Goal: Feedback & Contribution: Submit feedback/report problem

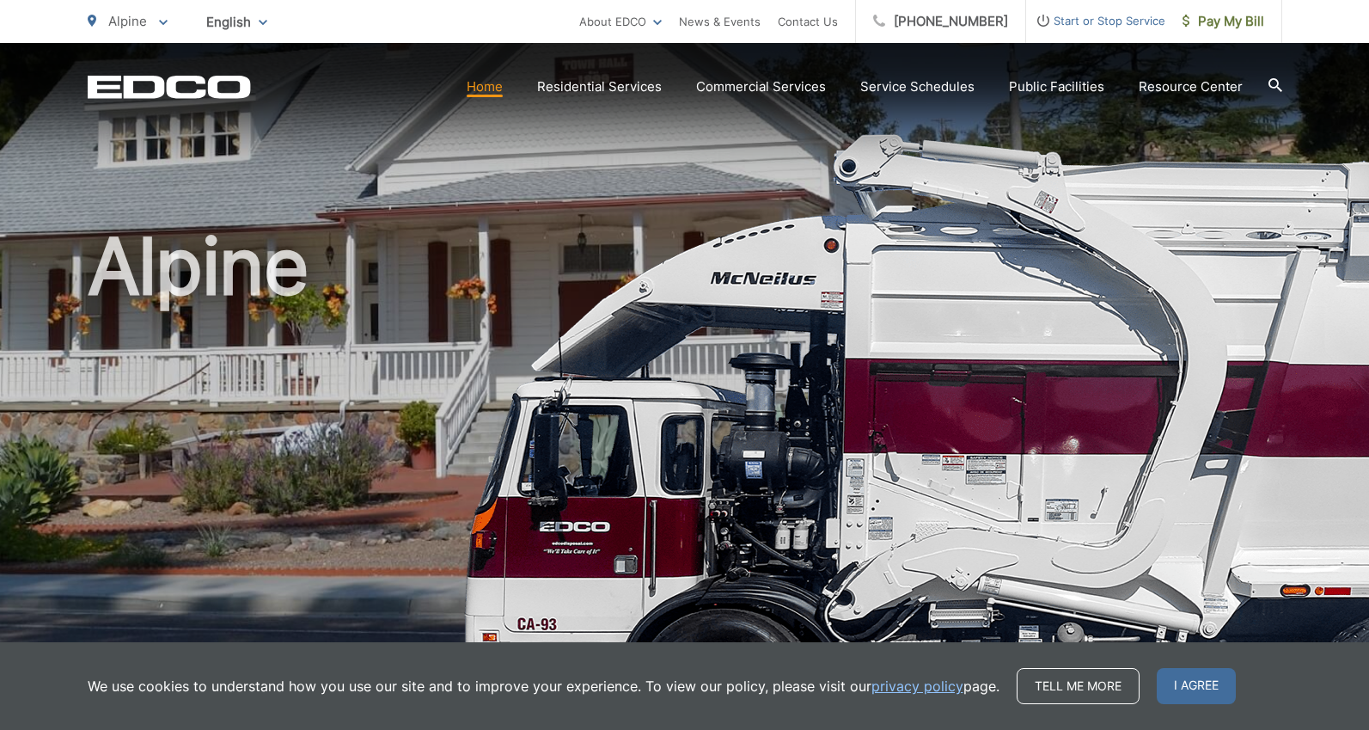
drag, startPoint x: 809, startPoint y: 19, endPoint x: 791, endPoint y: 52, distance: 38.1
click at [809, 19] on link "Contact Us" at bounding box center [808, 21] width 60 height 21
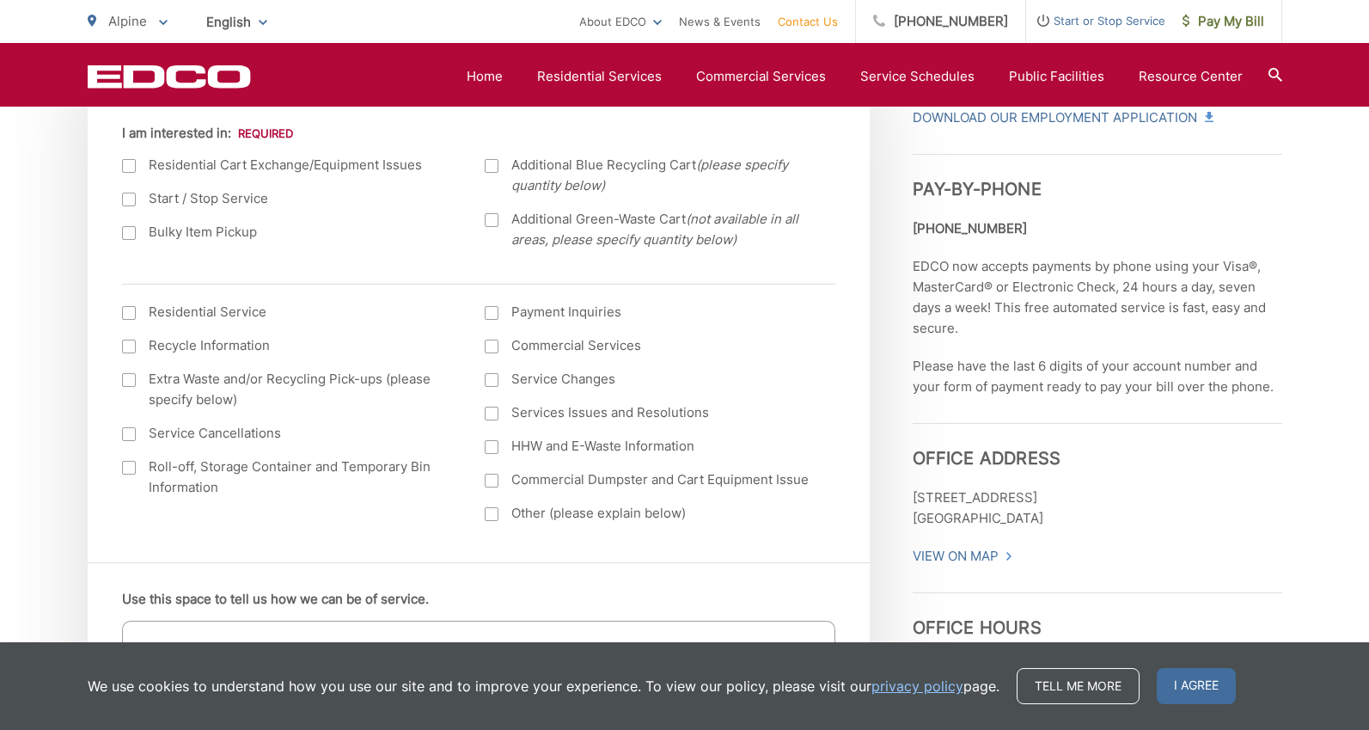
scroll to position [655, 0]
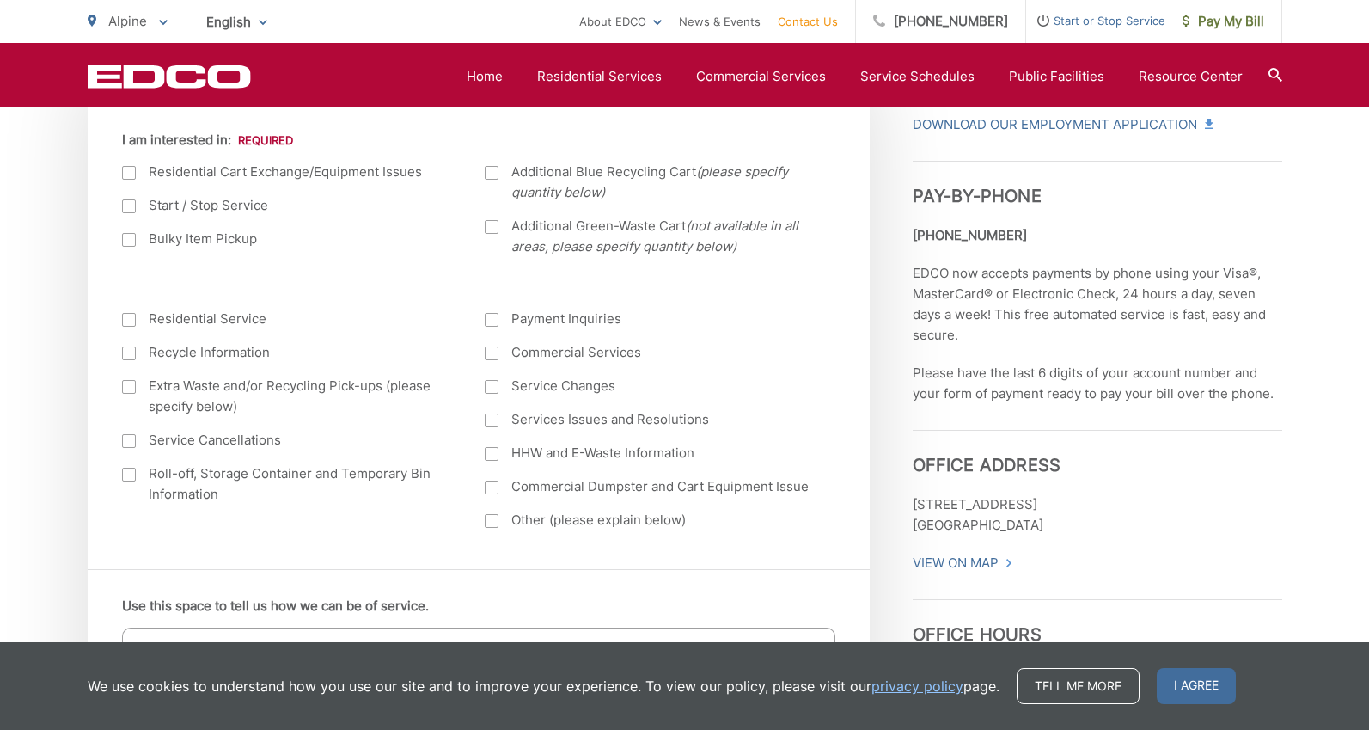
click at [491, 412] on label "Services Issues and Resolutions" at bounding box center [649, 419] width 329 height 21
click at [0, 0] on input "Services Issues and Resolutions" at bounding box center [0, 0] width 0 height 0
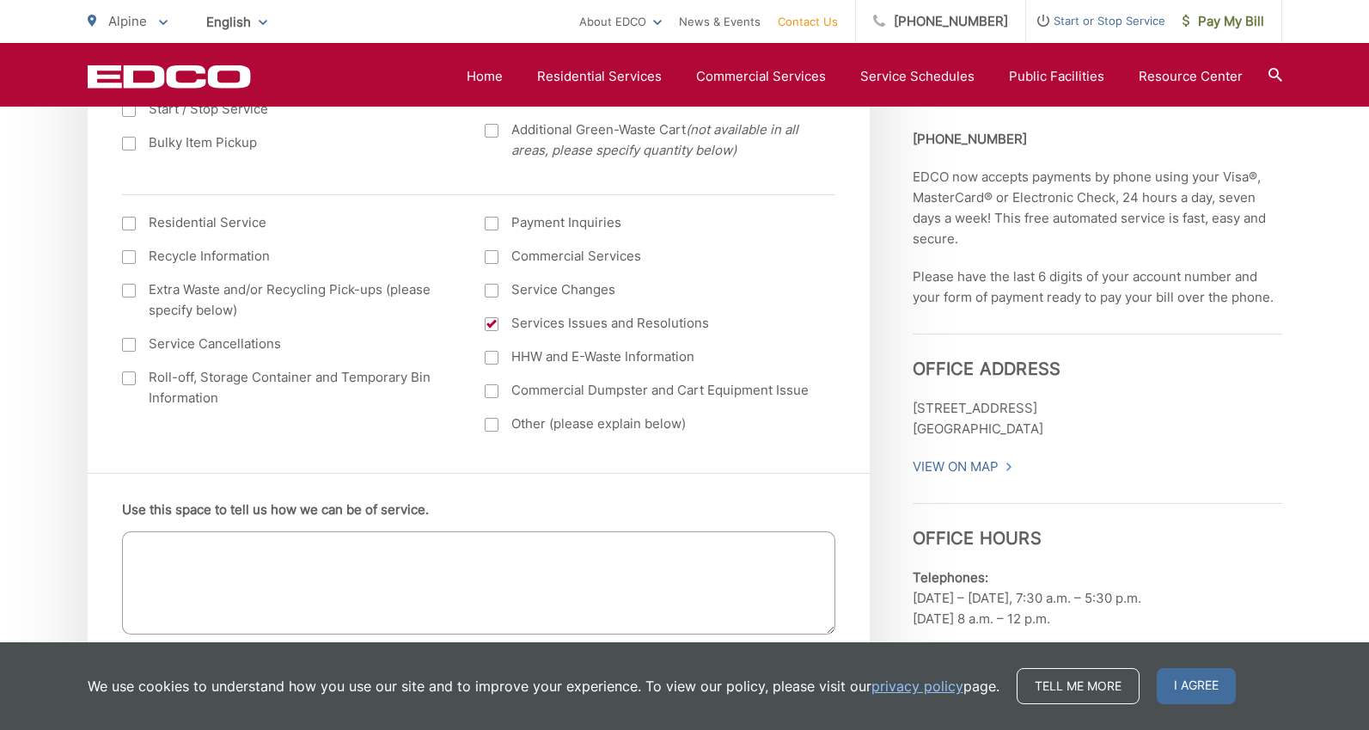
scroll to position [793, 0]
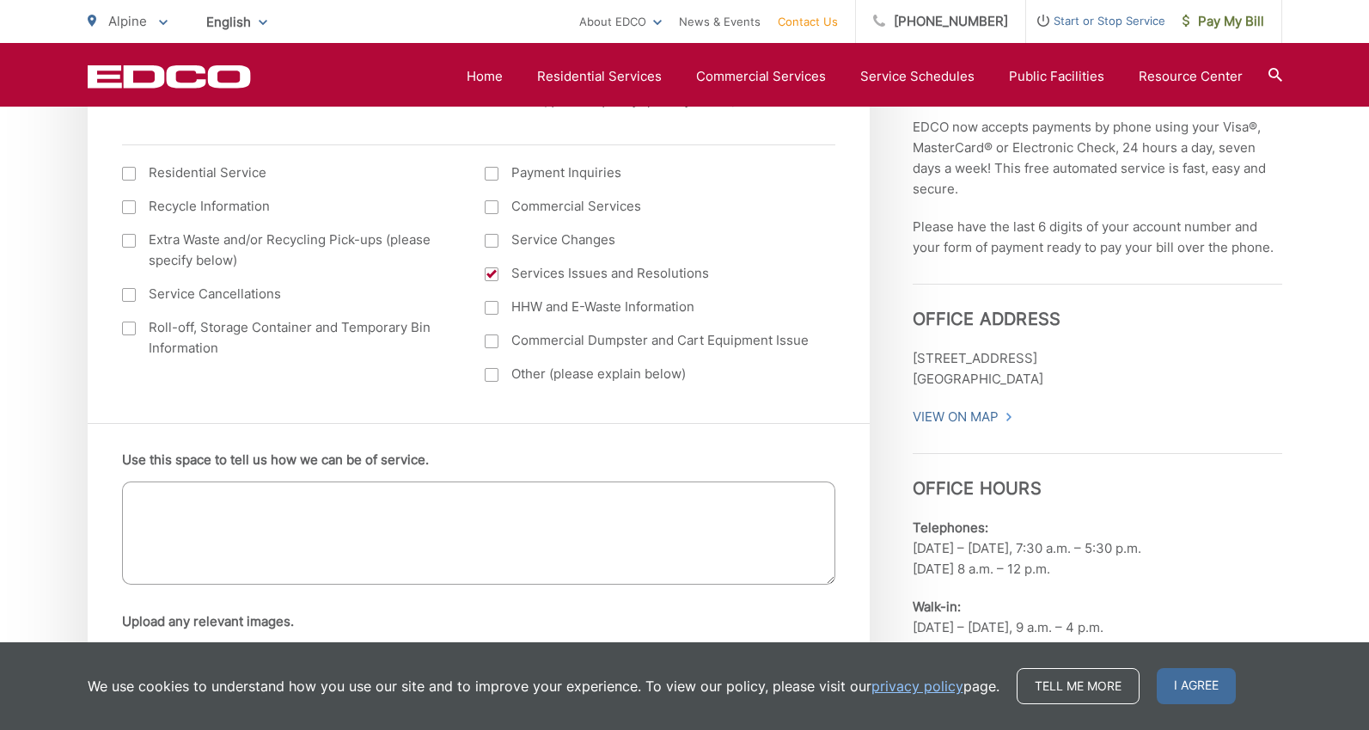
click at [241, 502] on textarea "Use this space to tell us how we can be of service." at bounding box center [478, 532] width 713 height 103
type textarea "O"
click at [263, 534] on textarea "Use this space to tell us how we can be of service." at bounding box center [478, 532] width 713 height 103
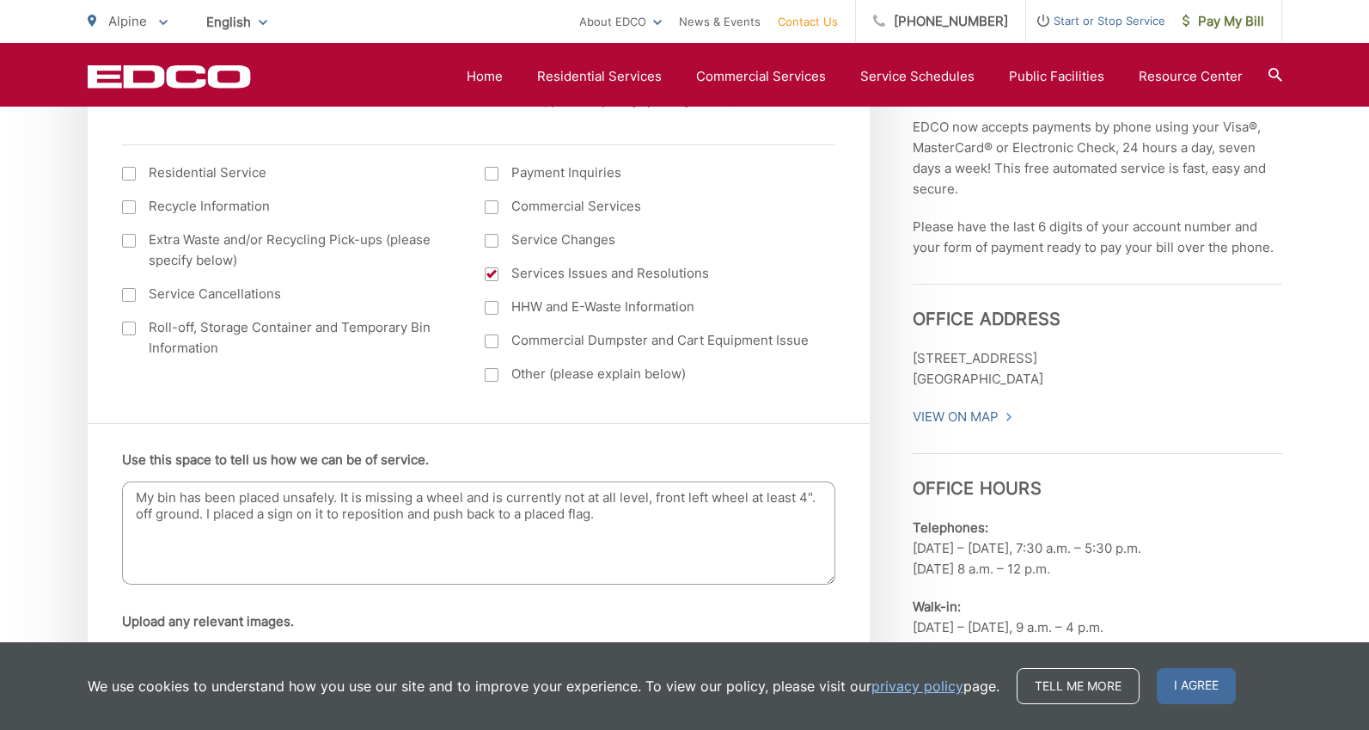
click at [208, 516] on textarea "My bin has been placed unsafely. It is missing a wheel and is currently not at …" at bounding box center [478, 532] width 713 height 103
click at [235, 533] on textarea "My bin has been placed unsafely. It is missing a wheel and is currently not at …" at bounding box center [478, 532] width 713 height 103
drag, startPoint x: 285, startPoint y: 498, endPoint x: 463, endPoint y: 582, distance: 196.4
click at [285, 498] on textarea "My bin has been placed unsafely. It is missing a wheel and is currently not at …" at bounding box center [478, 532] width 713 height 103
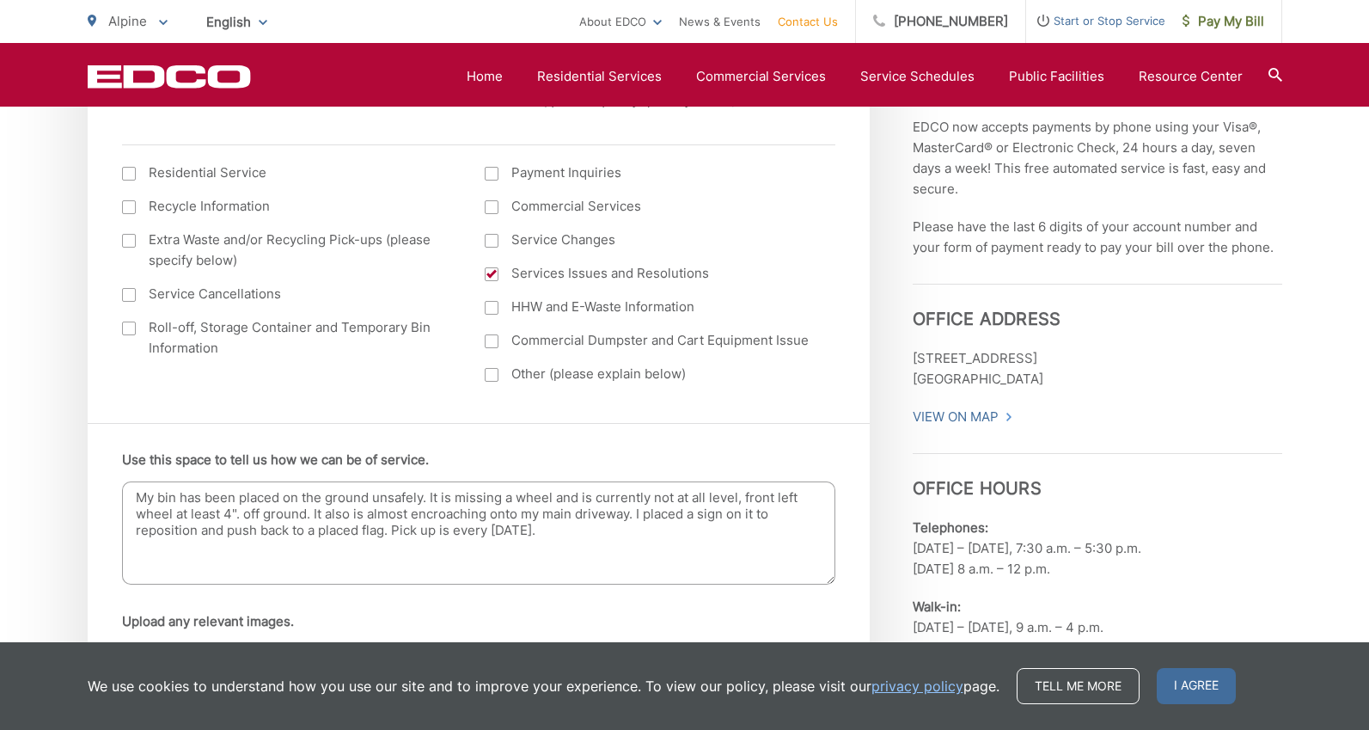
drag, startPoint x: 596, startPoint y: 502, endPoint x: 458, endPoint y: 499, distance: 138.4
click at [458, 499] on textarea "My bin has been placed on the ground unsafely. It is missing a wheel and is cur…" at bounding box center [478, 532] width 713 height 103
click at [768, 499] on textarea "My bin has been placed on the ground unsafely. It is currently not at all level…" at bounding box center [478, 532] width 713 height 103
click at [184, 517] on textarea "My bin has been placed on the ground unsafely. It is currently not at all level…" at bounding box center [478, 532] width 713 height 103
drag, startPoint x: 576, startPoint y: 520, endPoint x: 475, endPoint y: 516, distance: 100.6
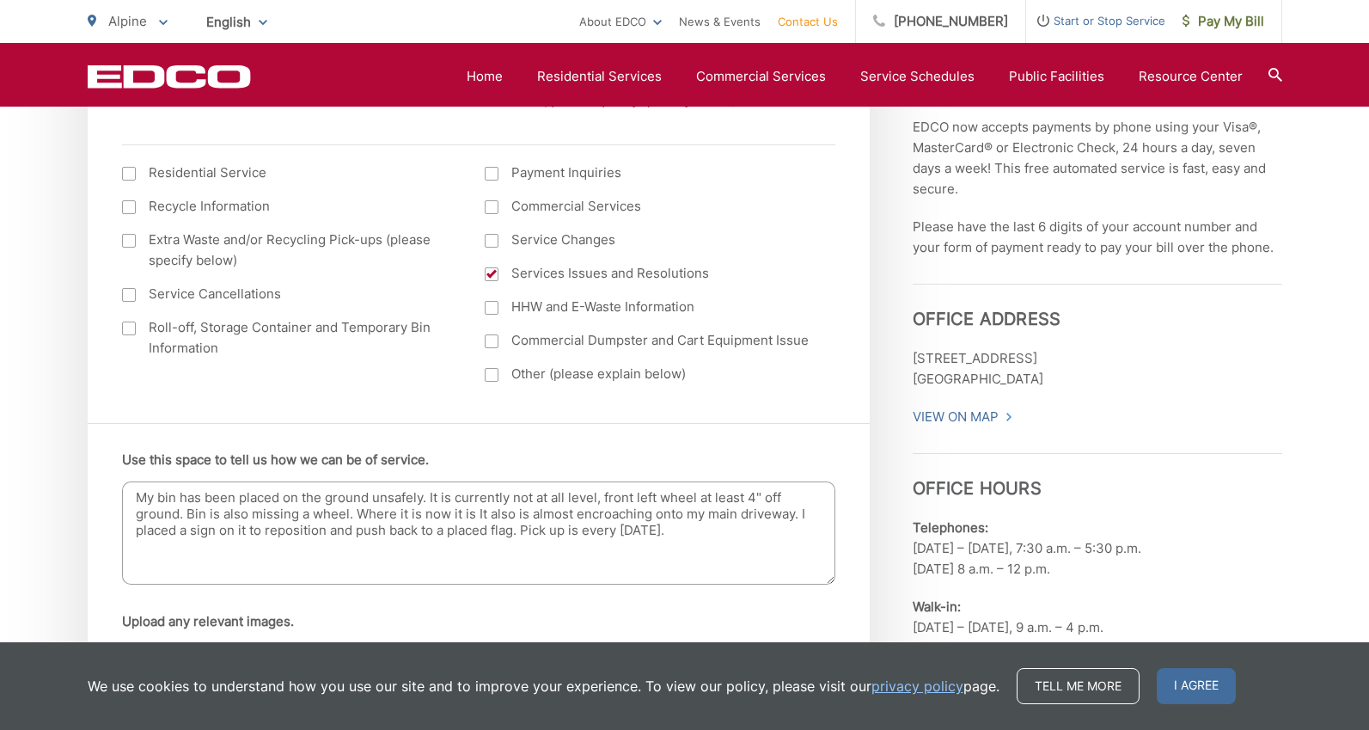
click at [475, 516] on textarea "My bin has been placed on the ground unsafely. It is currently not at all level…" at bounding box center [478, 532] width 713 height 103
click at [696, 519] on textarea "My bin has been placed on the ground unsafely. It is currently not at all level…" at bounding box center [478, 532] width 713 height 103
drag, startPoint x: 730, startPoint y: 534, endPoint x: 830, endPoint y: 607, distance: 123.1
click at [730, 534] on textarea "My bin has been placed on the ground unsafely. It is currently not at all level…" at bounding box center [478, 532] width 713 height 103
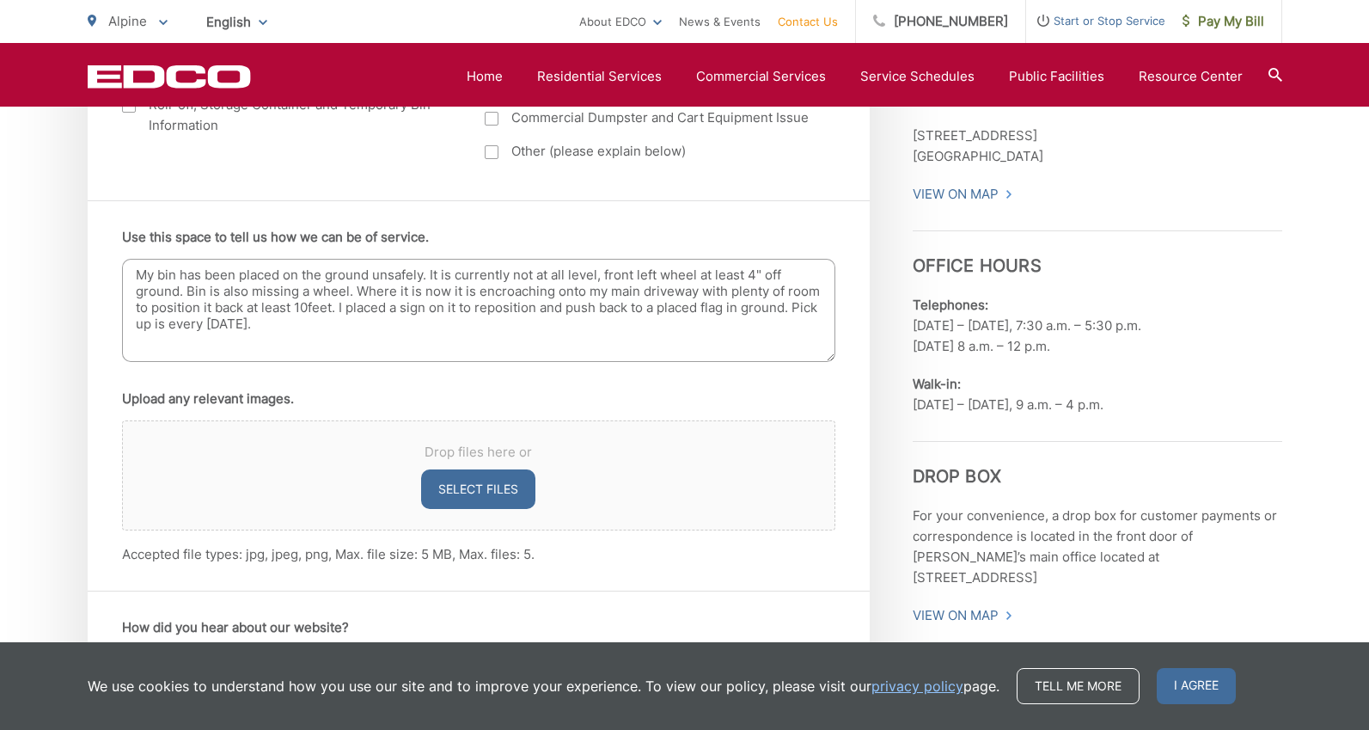
scroll to position [1022, 0]
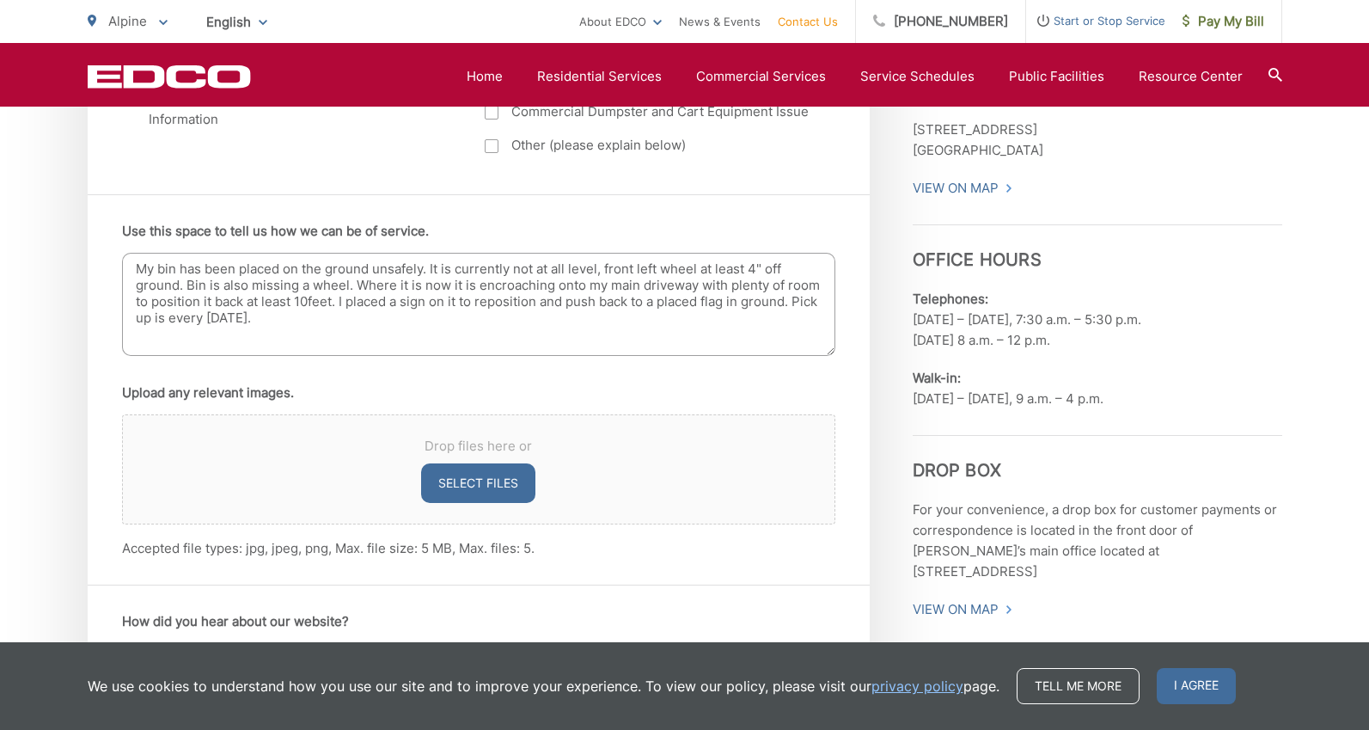
type textarea "My bin has been placed on the ground unsafely. It is currently not at all level…"
click at [475, 485] on button "Select files" at bounding box center [478, 483] width 114 height 40
type input "C:\fakepath\image0.jpeg"
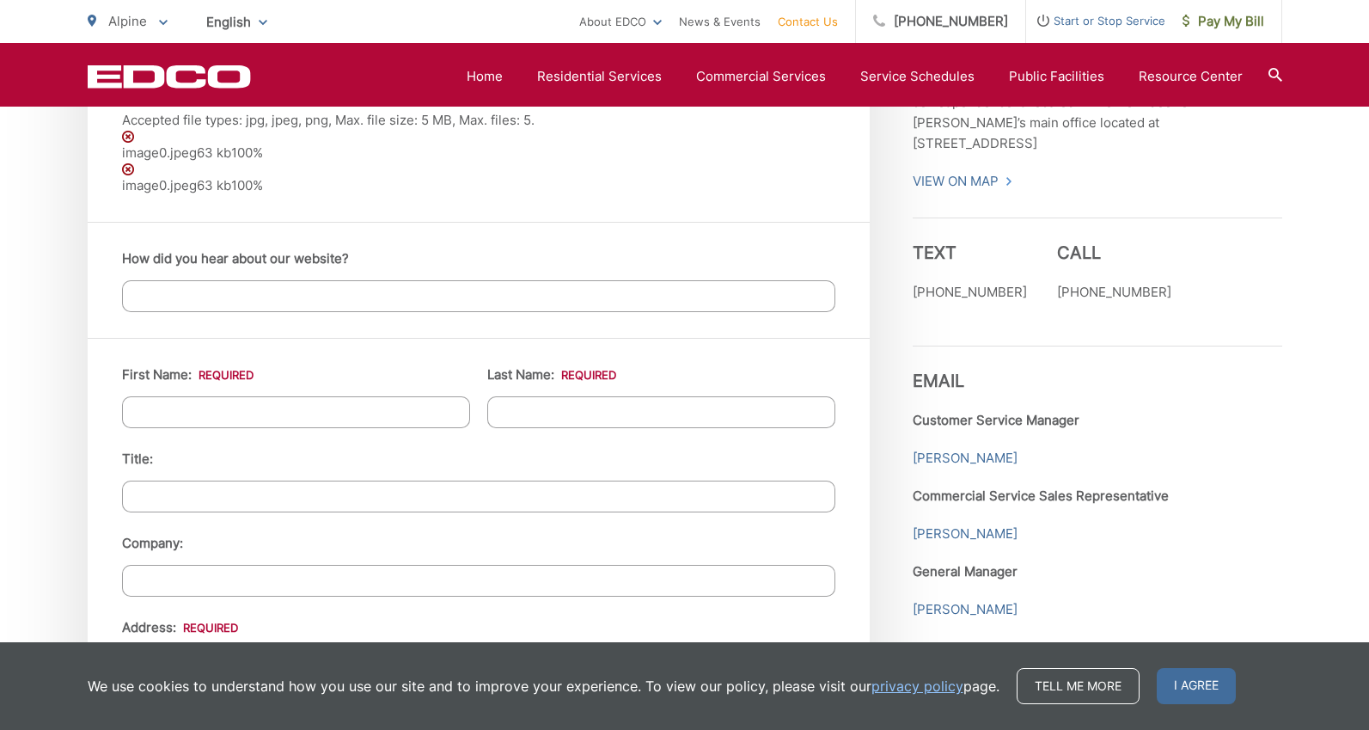
scroll to position [1451, 0]
click at [366, 297] on input "How did you hear about our website?" at bounding box center [478, 294] width 713 height 32
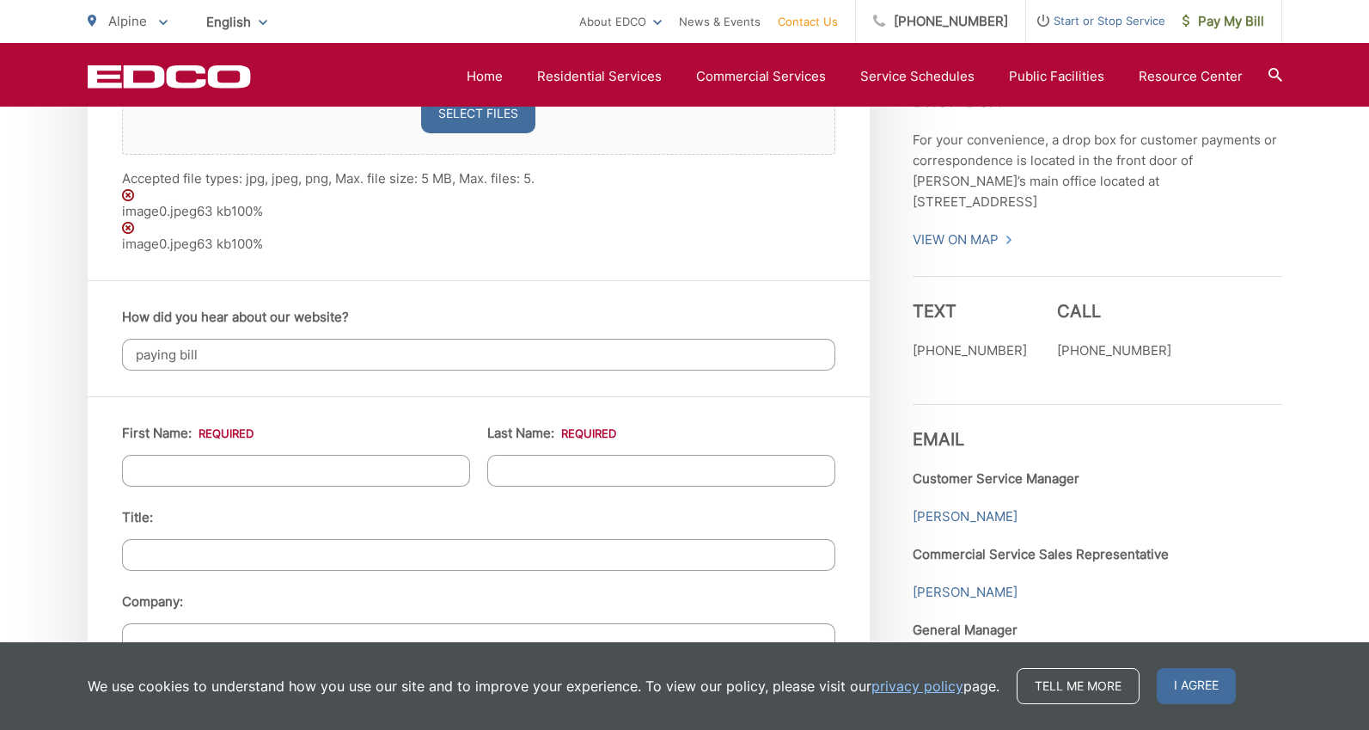
type input "paying bill"
type input "Kathy"
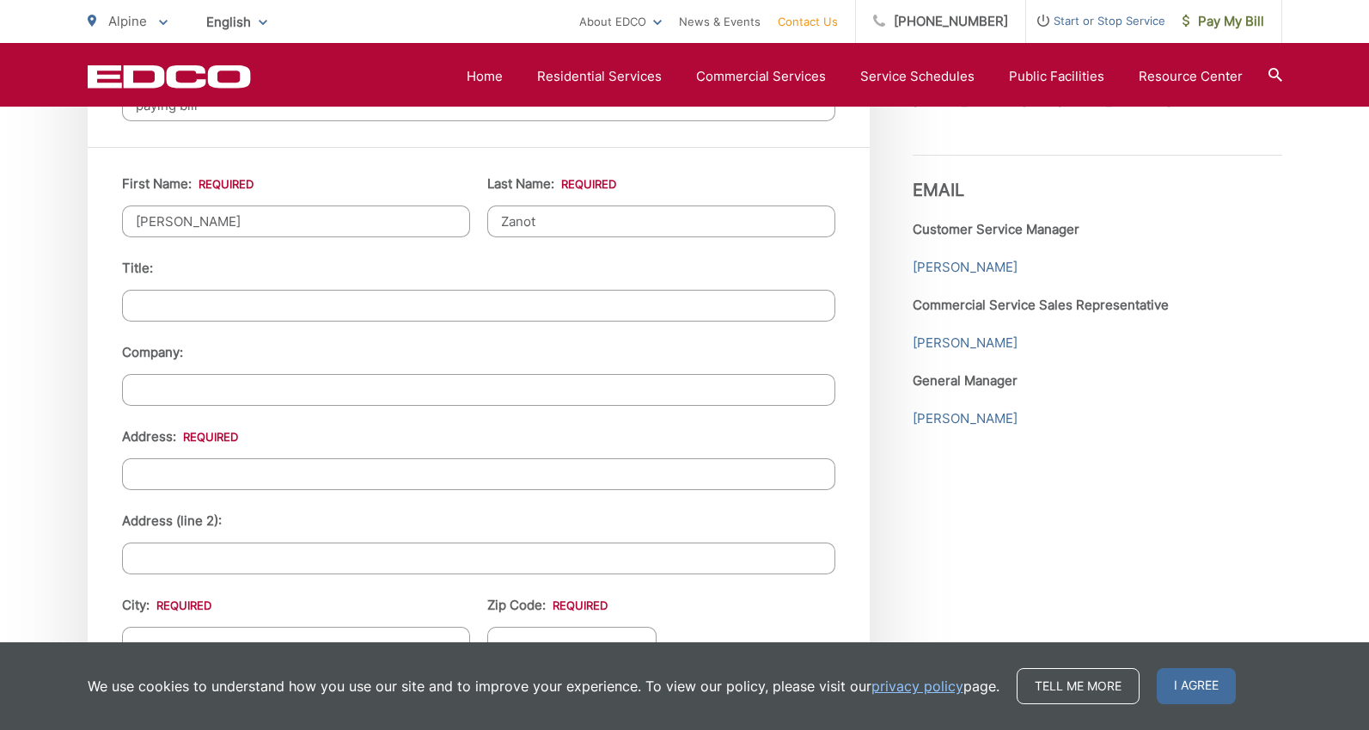
scroll to position [1641, 0]
type input "Zanot"
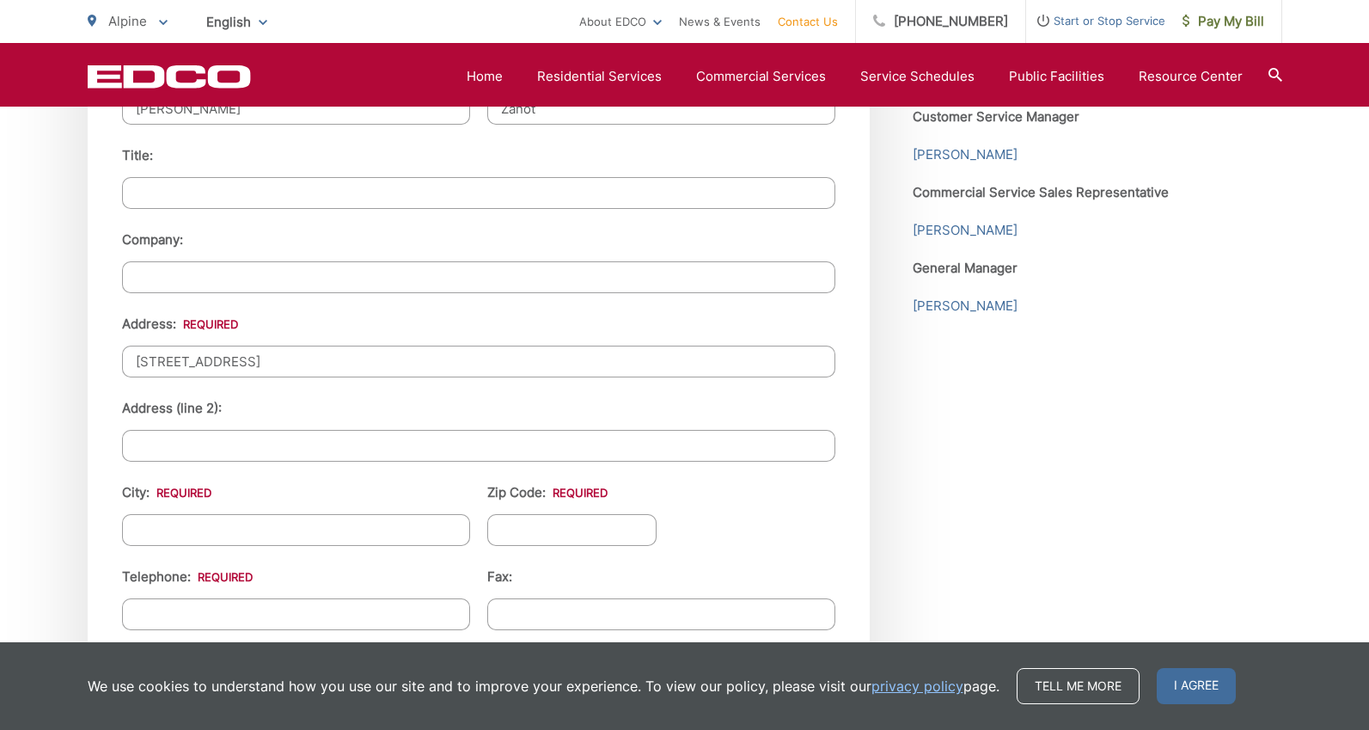
scroll to position [1763, 0]
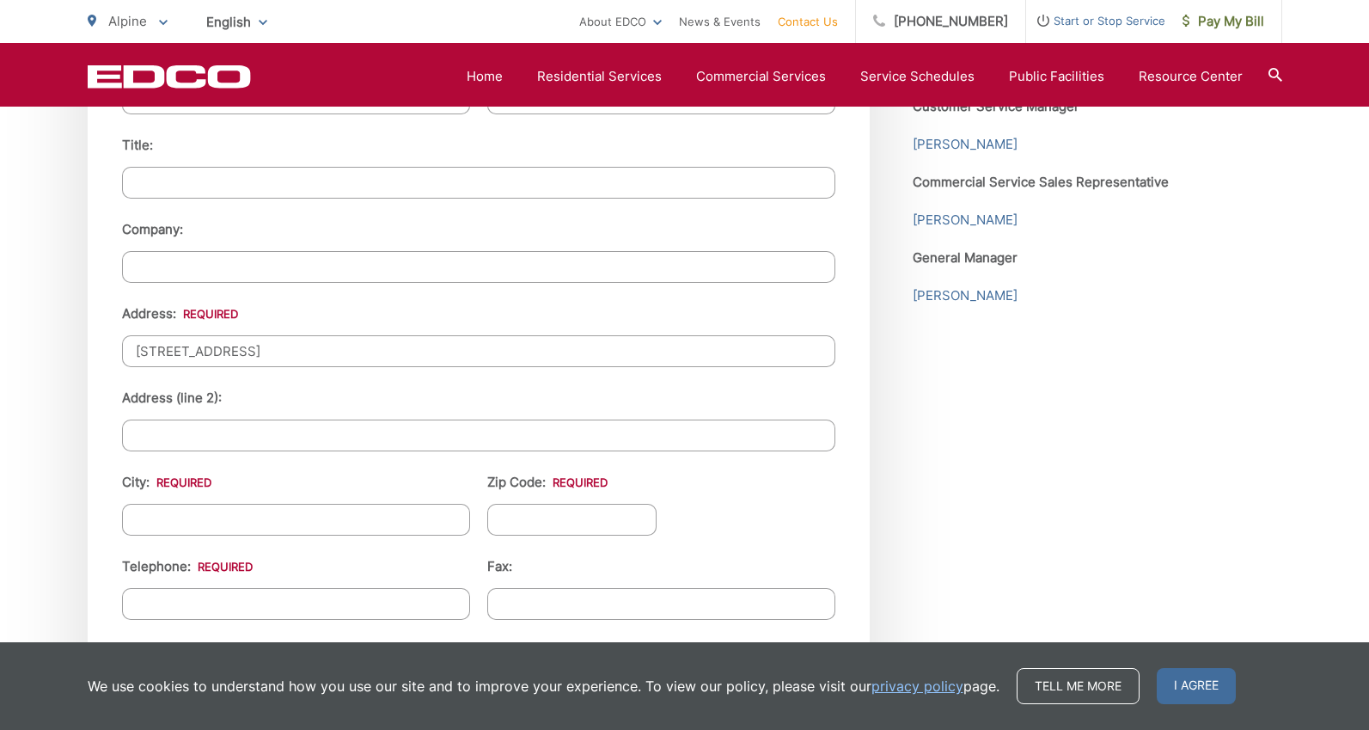
type input "2620 Carveacre Road"
type input "Alpine"
type input "91901"
type input "(619) 244-2021"
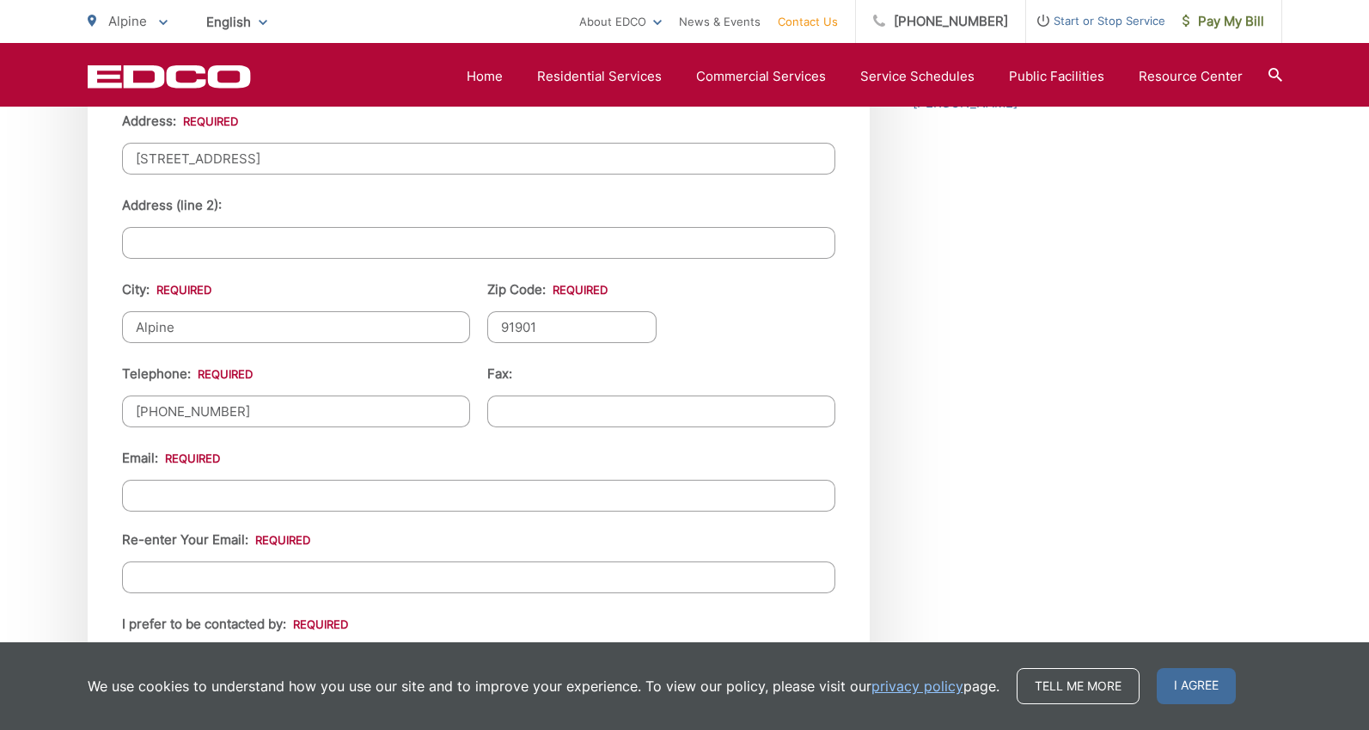
scroll to position [1957, 0]
type input "createartz@icloud.com"
type input "e"
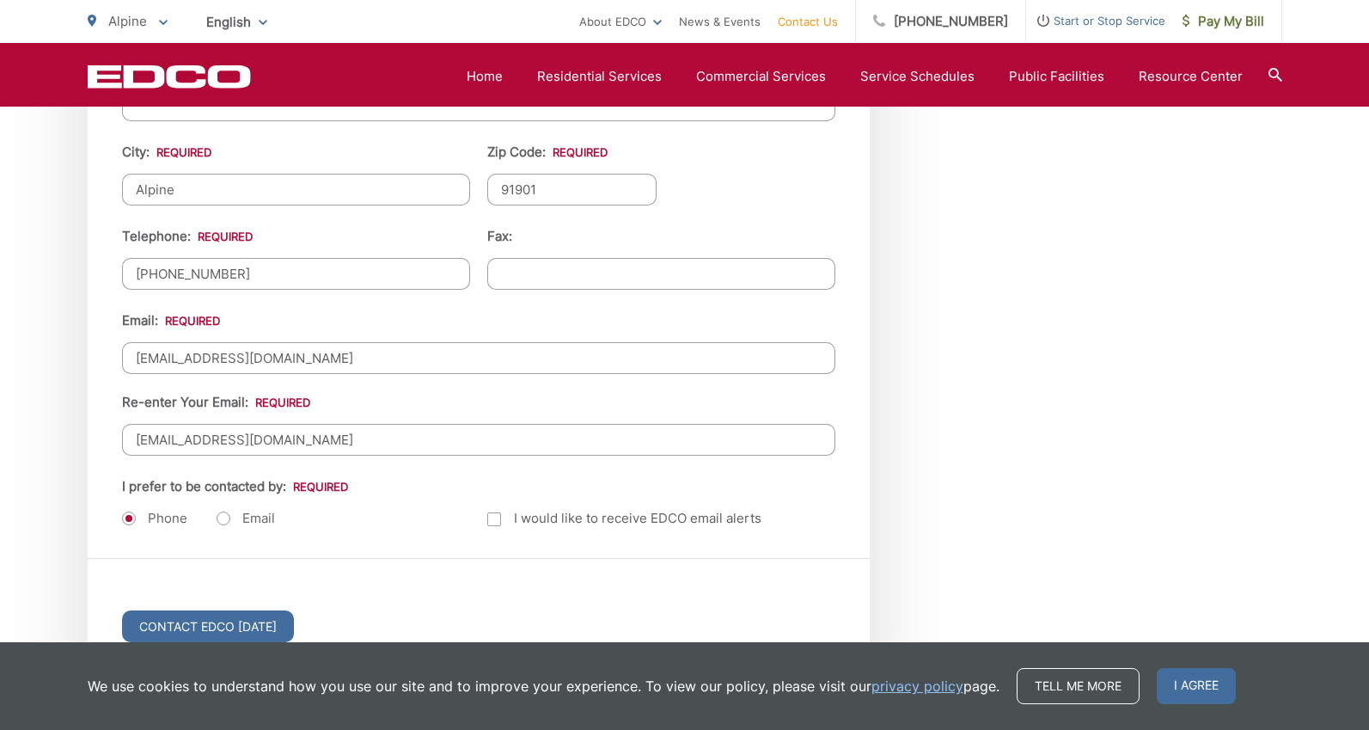
scroll to position [2141, 0]
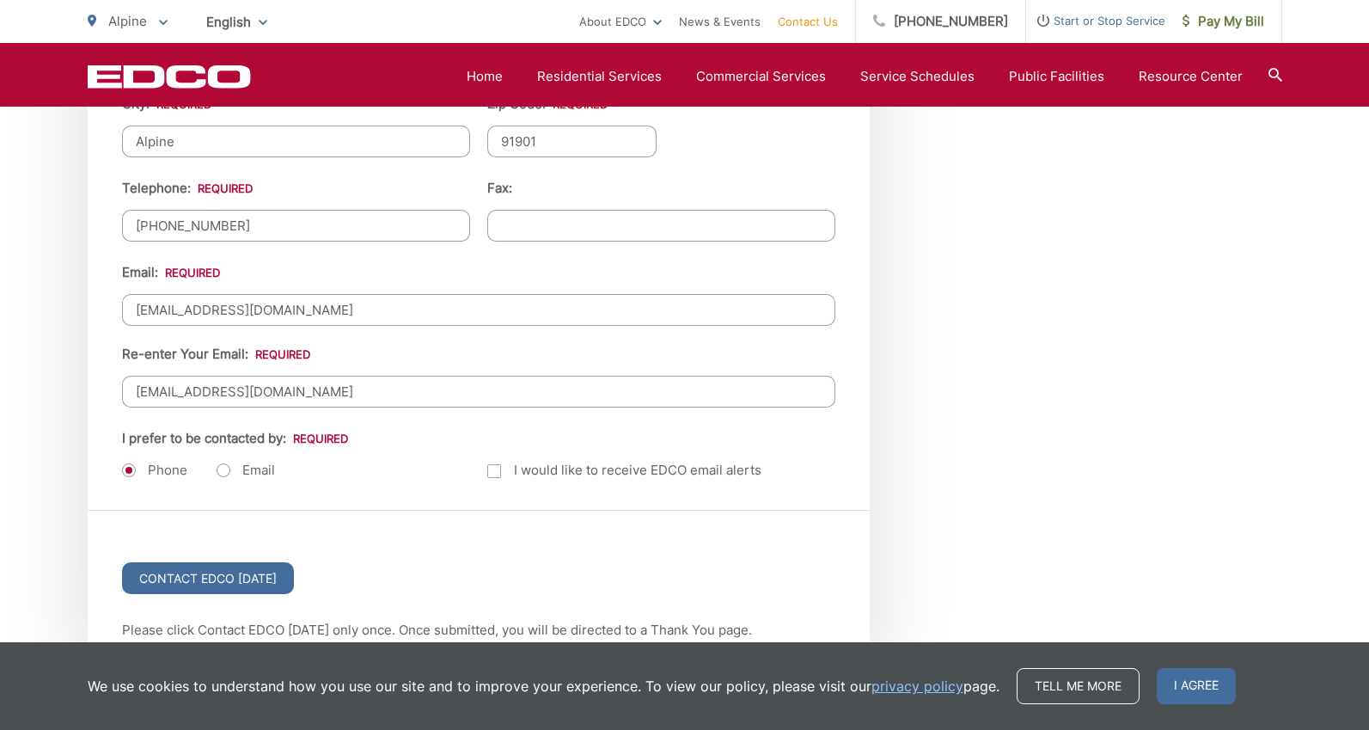
type input "createartz@icloud.com"
click at [220, 473] on label "Email" at bounding box center [246, 469] width 58 height 17
radio input "true"
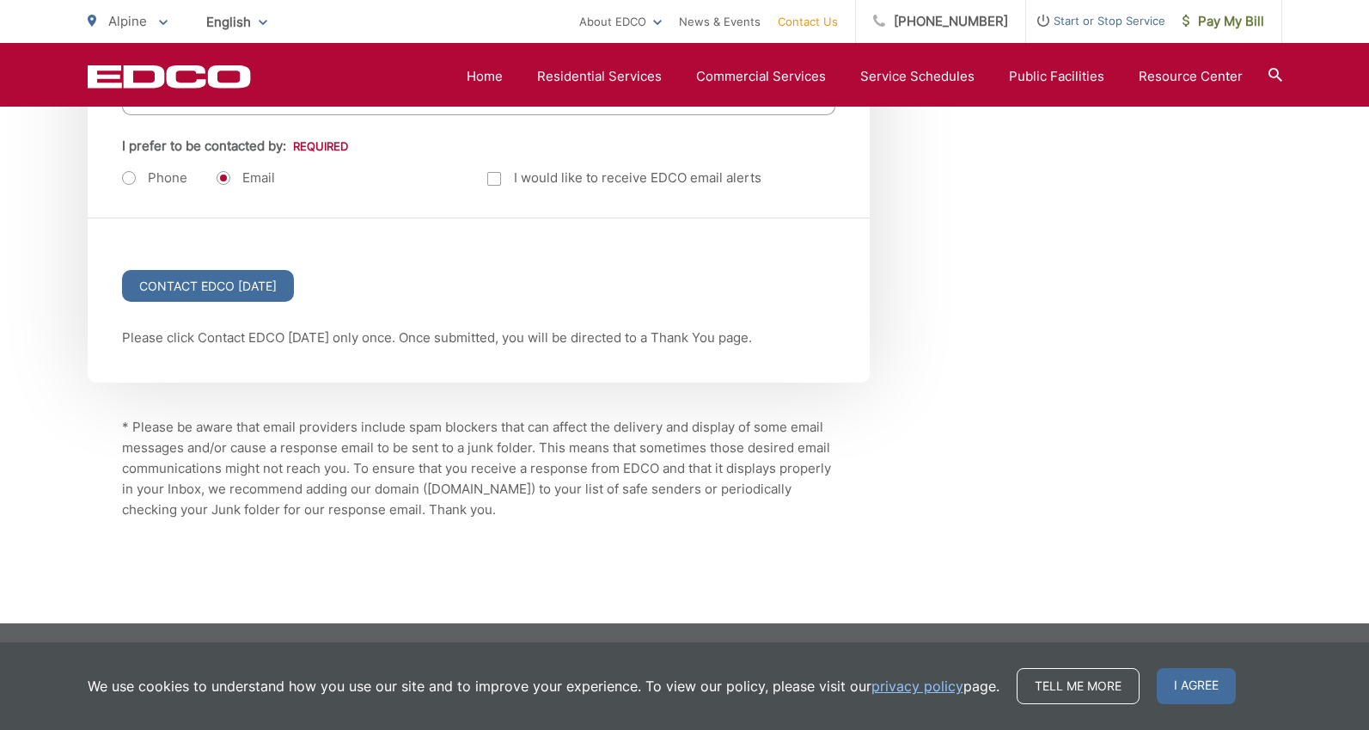
scroll to position [2433, 0]
click at [249, 284] on input "Contact EDCO Today" at bounding box center [208, 286] width 172 height 32
